Goal: Navigation & Orientation: Find specific page/section

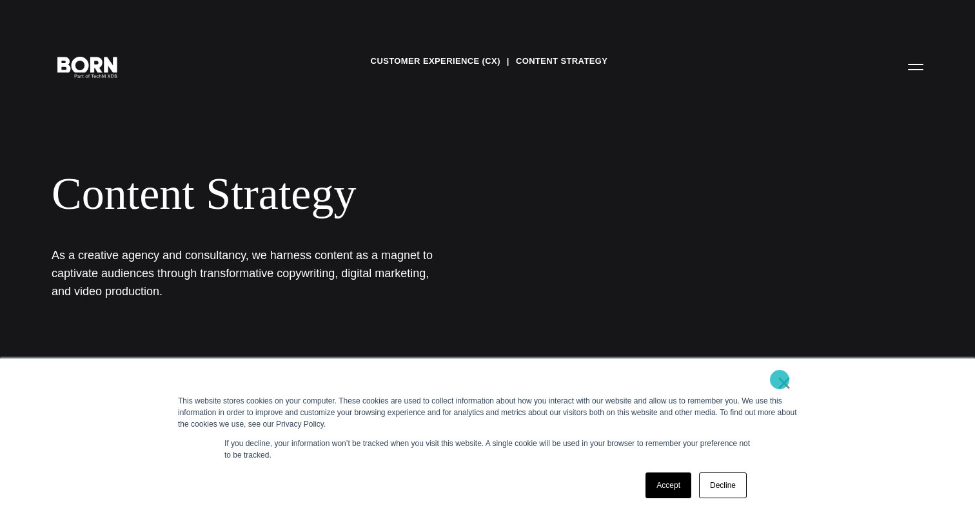
click at [779, 380] on link "×" at bounding box center [783, 383] width 15 height 12
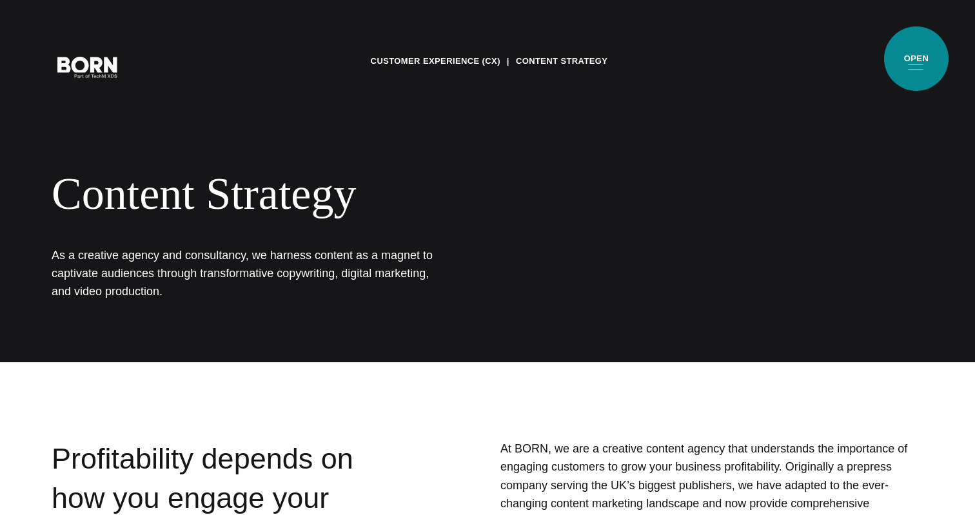
click at [916, 59] on button "Primary Menu" at bounding box center [915, 66] width 31 height 27
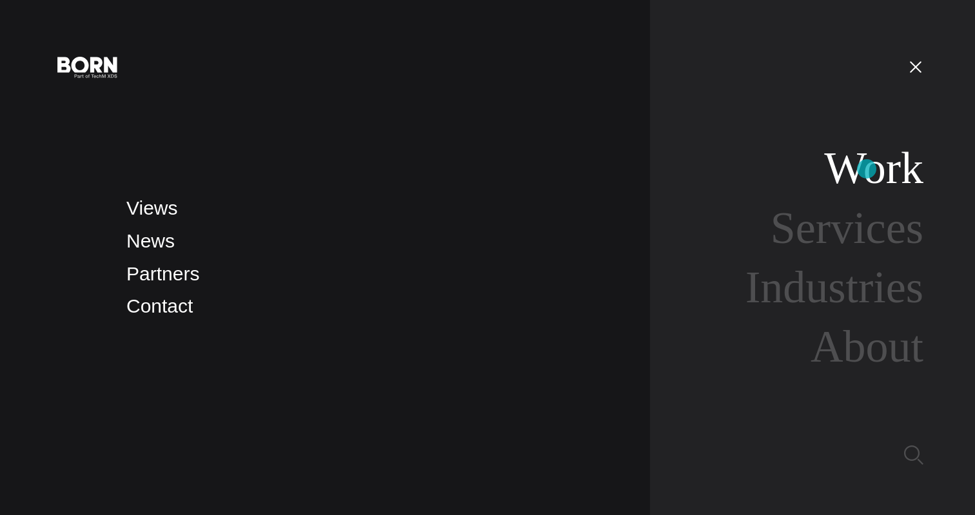
click at [866, 169] on link "Work" at bounding box center [873, 168] width 99 height 50
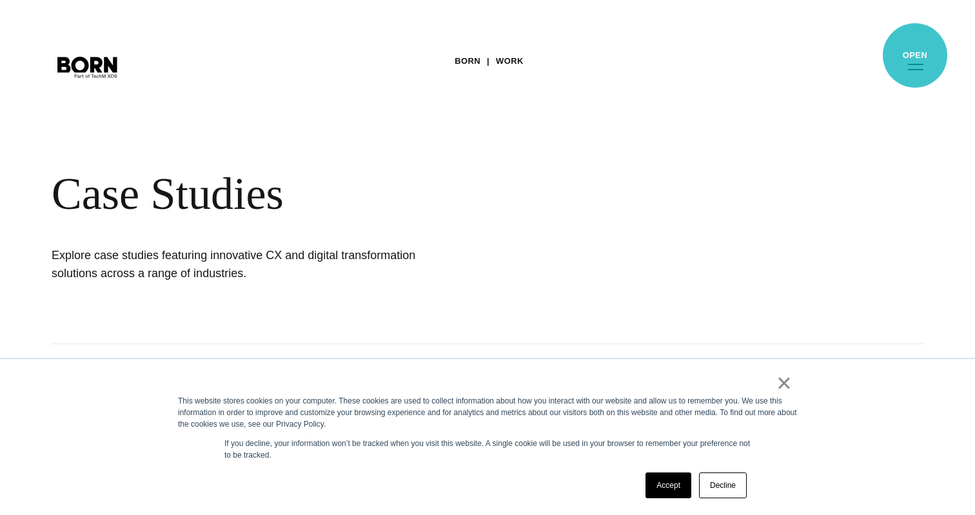
click at [915, 56] on button "Primary Menu" at bounding box center [915, 66] width 31 height 27
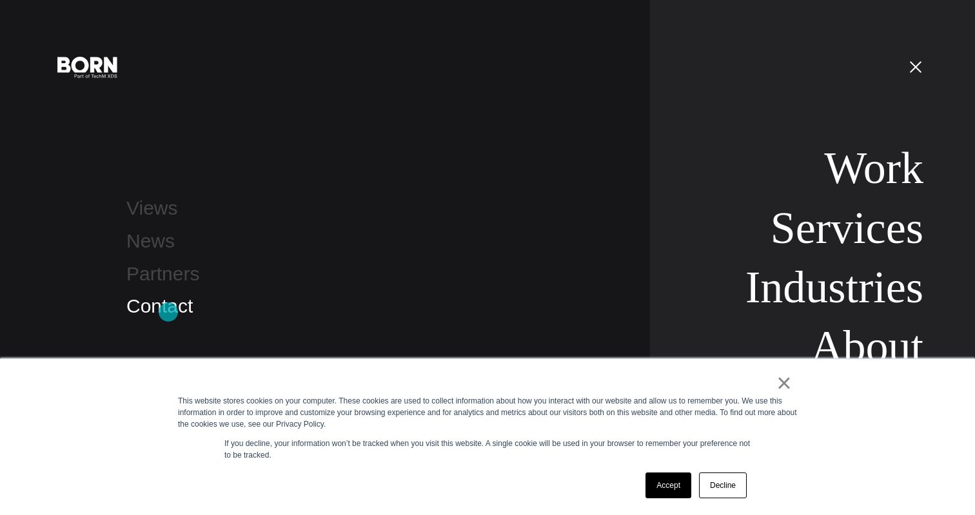
click at [168, 312] on link "Contact" at bounding box center [159, 305] width 66 height 21
click at [782, 385] on link "×" at bounding box center [783, 383] width 15 height 12
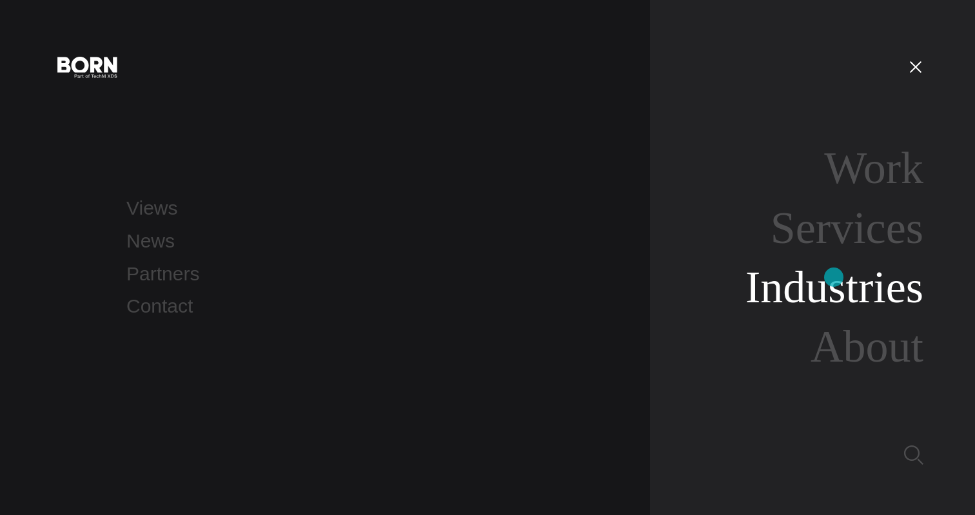
click at [833, 277] on link "Industries" at bounding box center [834, 287] width 178 height 50
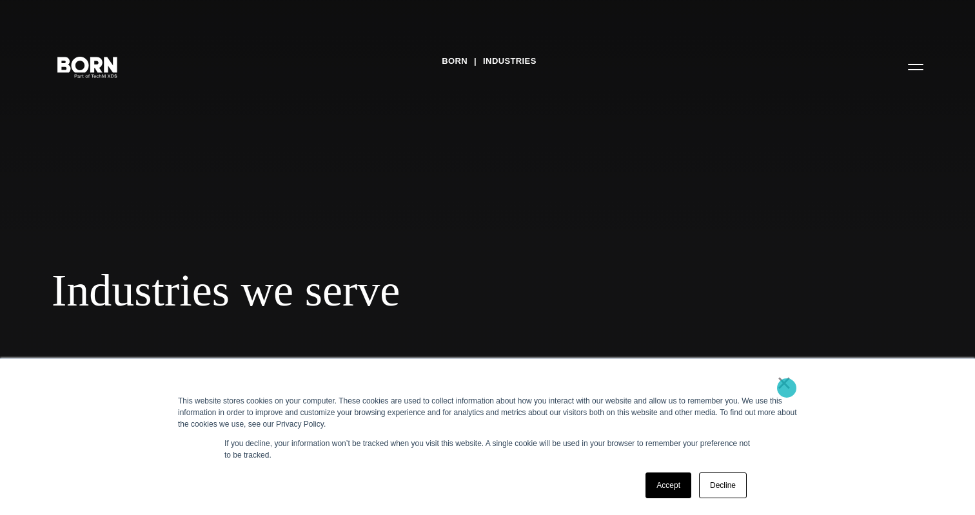
click at [786, 387] on link "×" at bounding box center [783, 383] width 15 height 12
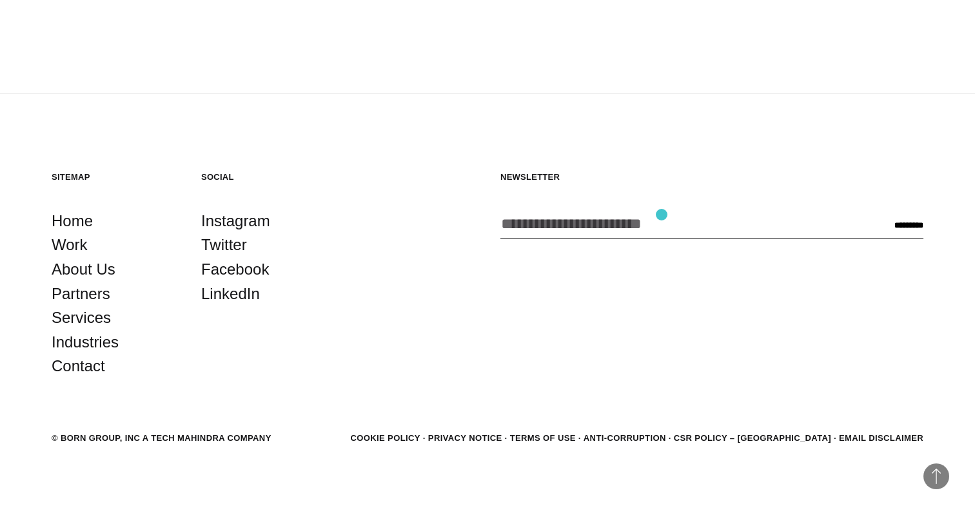
scroll to position [2169, 0]
click at [81, 242] on link "Work" at bounding box center [70, 245] width 36 height 24
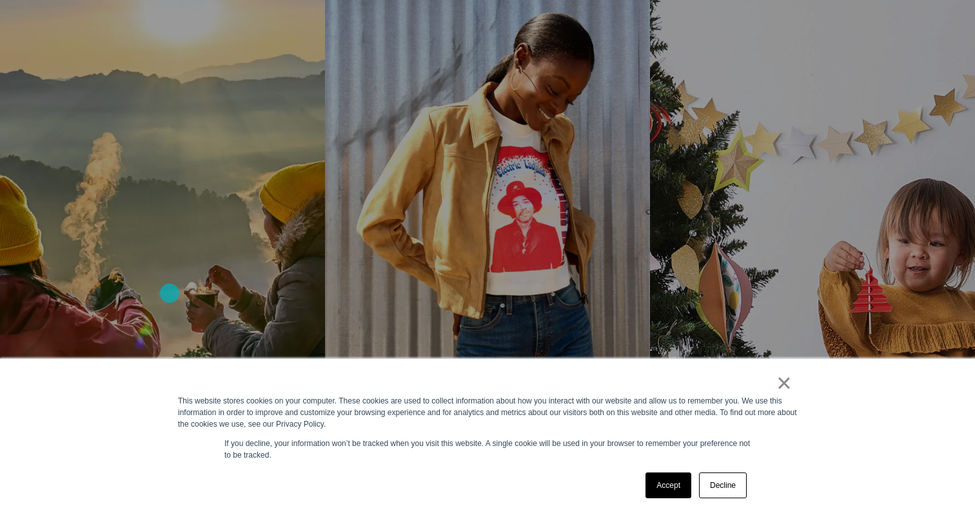
scroll to position [1520, 0]
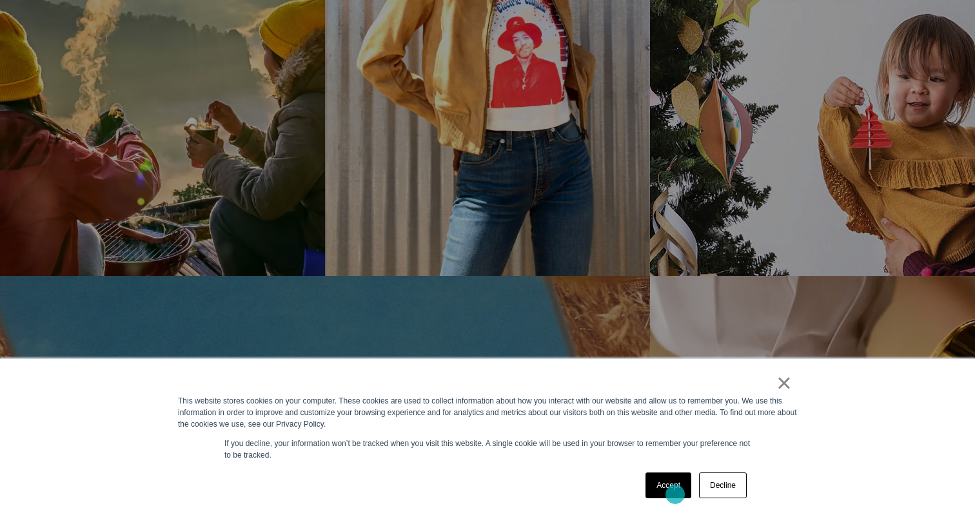
click at [674, 494] on link "Accept" at bounding box center [668, 485] width 46 height 26
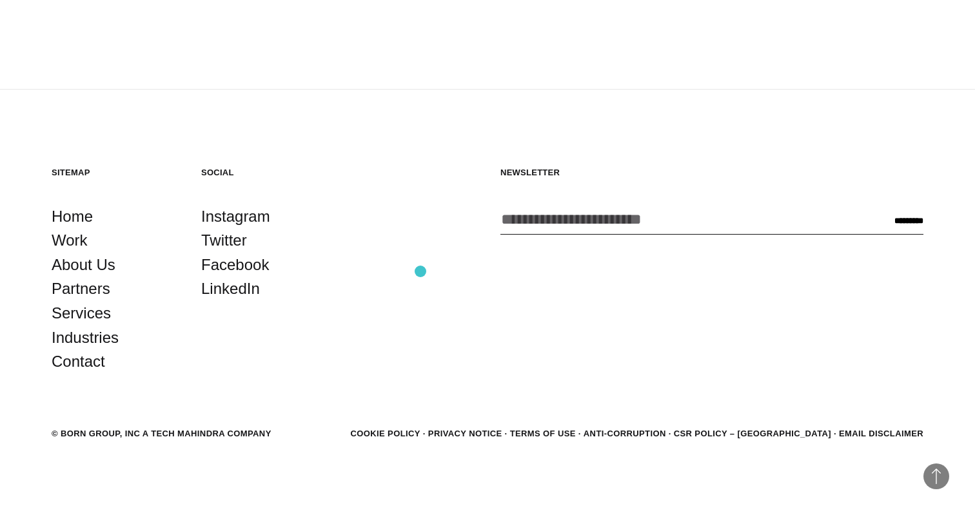
scroll to position [4050, 0]
click at [97, 312] on link "Services" at bounding box center [81, 314] width 59 height 24
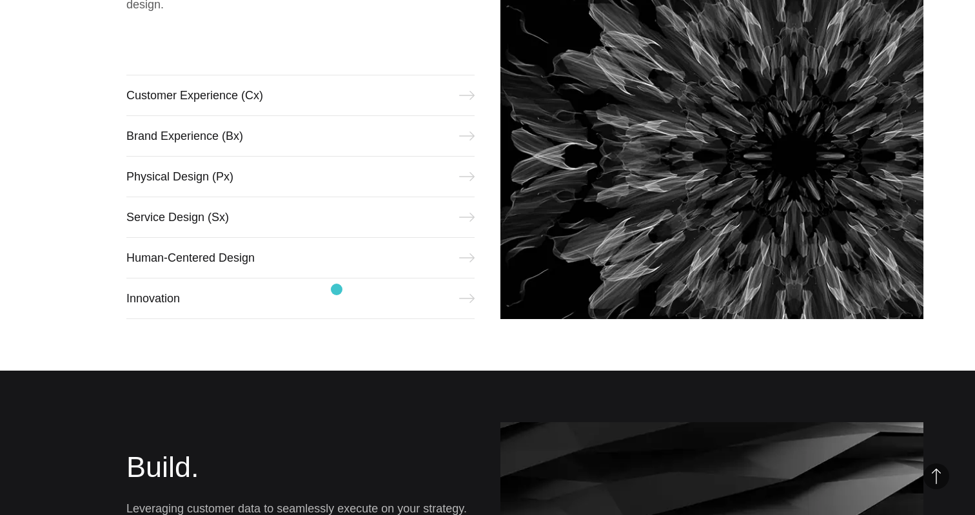
scroll to position [661, 0]
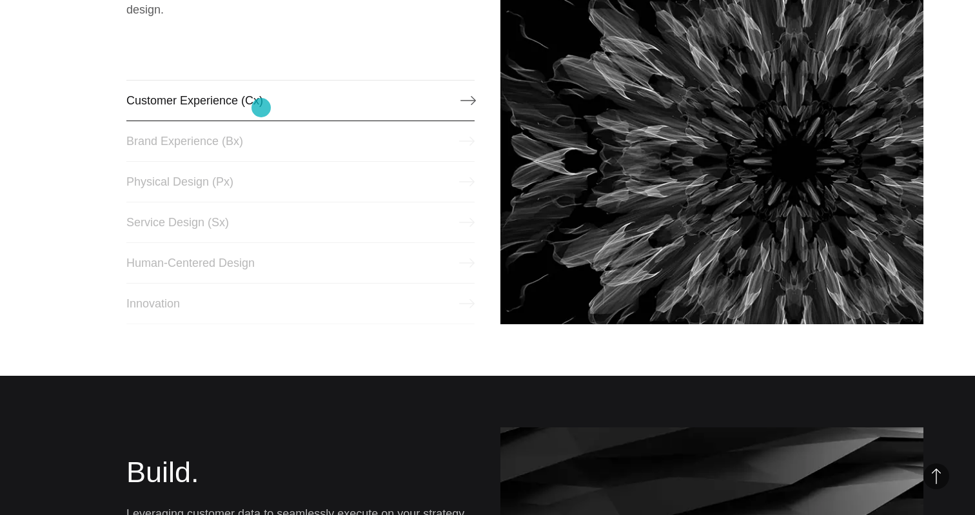
click at [261, 108] on link "Customer Experience (Cx)" at bounding box center [300, 100] width 348 height 41
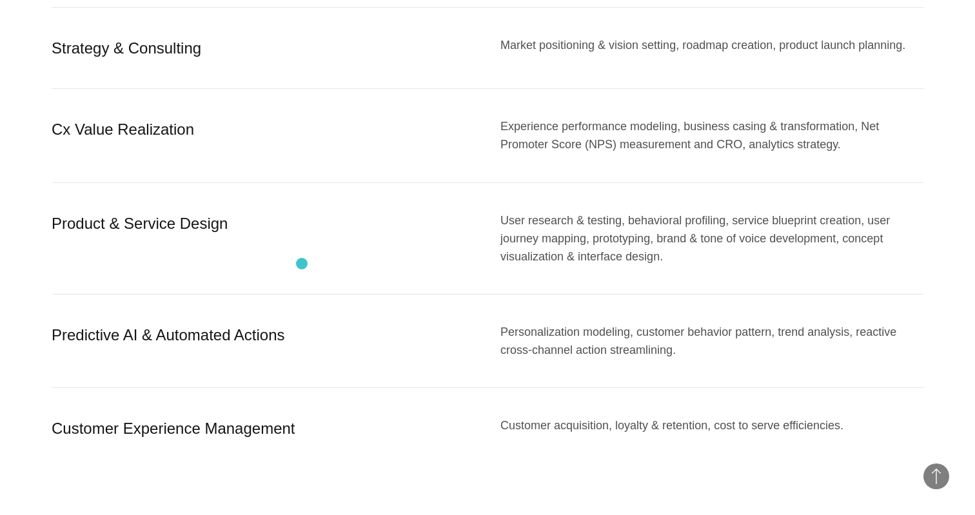
scroll to position [1475, 0]
